Goal: Transaction & Acquisition: Purchase product/service

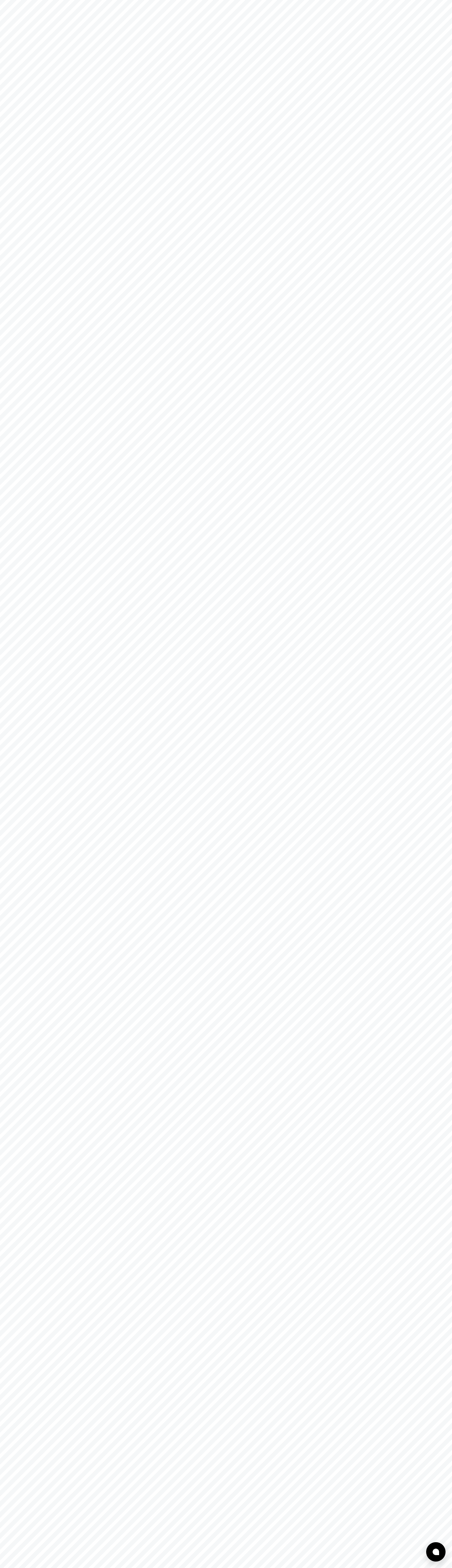
click at [116, 0] on html at bounding box center [226, 0] width 452 height 0
click at [451, 0] on html at bounding box center [226, 0] width 452 height 0
click at [235, 0] on html at bounding box center [226, 0] width 452 height 0
click at [10, 0] on html at bounding box center [226, 0] width 452 height 0
